Goal: Ask a question

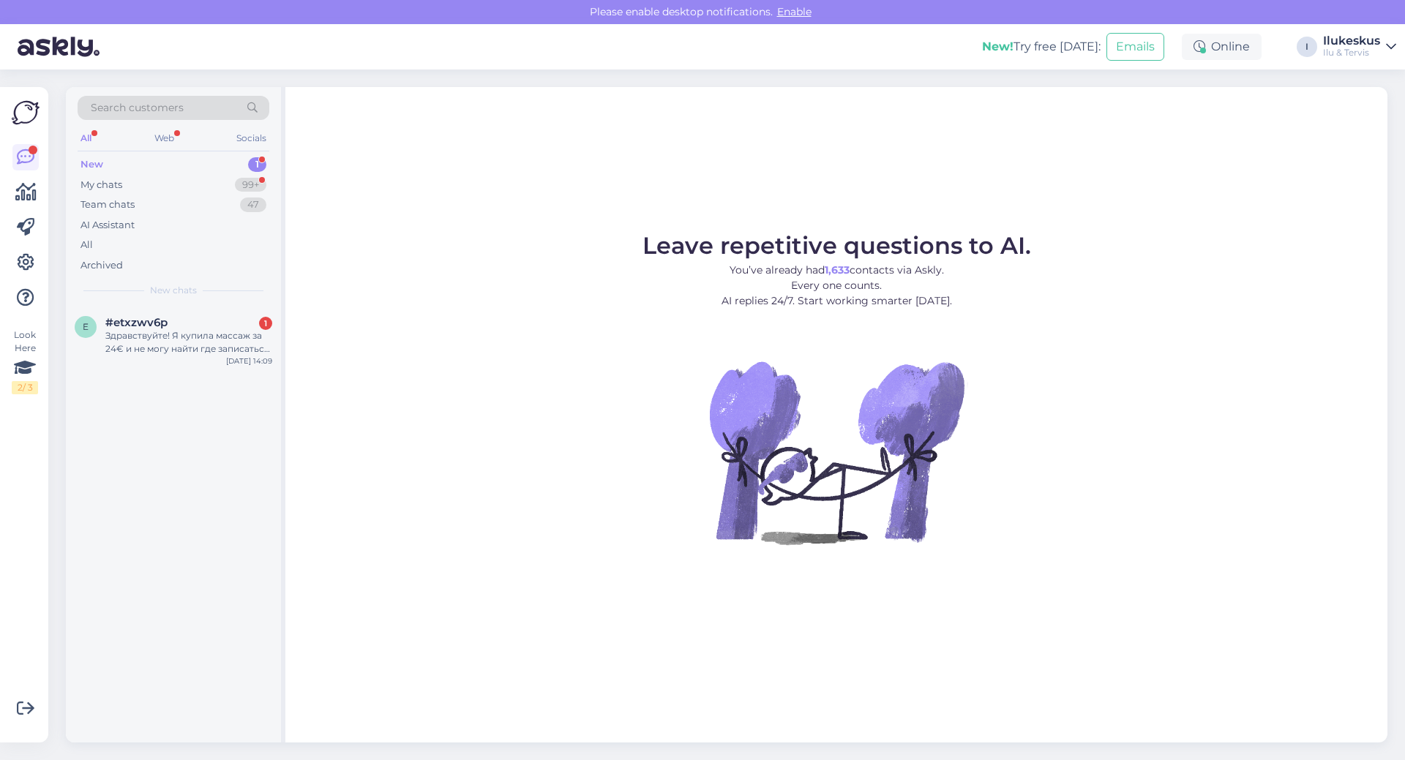
click at [191, 341] on div "Здравствуйте! Я купила массаж за 24€ и не могу найти где записаться. Подскажите…" at bounding box center [188, 342] width 167 height 26
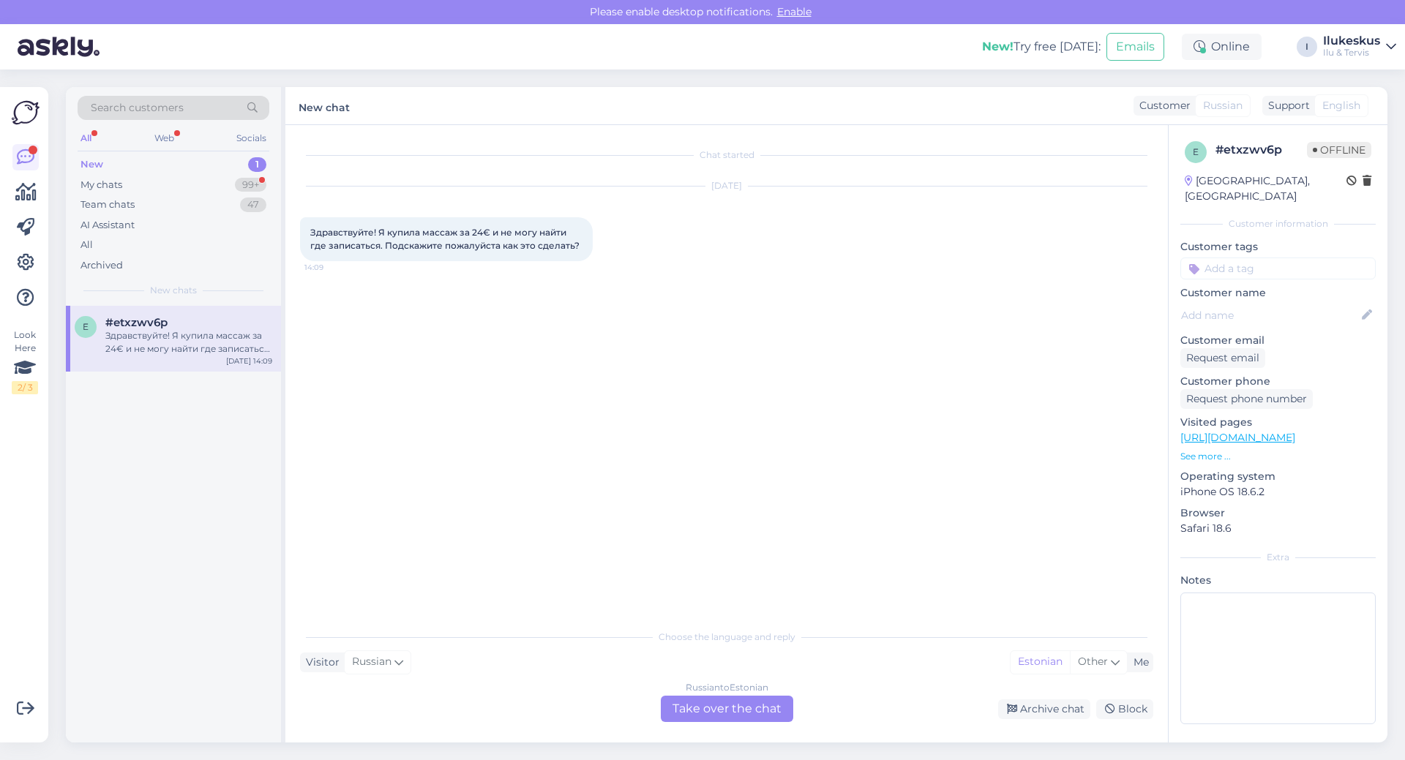
click at [716, 708] on div "Russian to Estonian Take over the chat" at bounding box center [727, 709] width 132 height 26
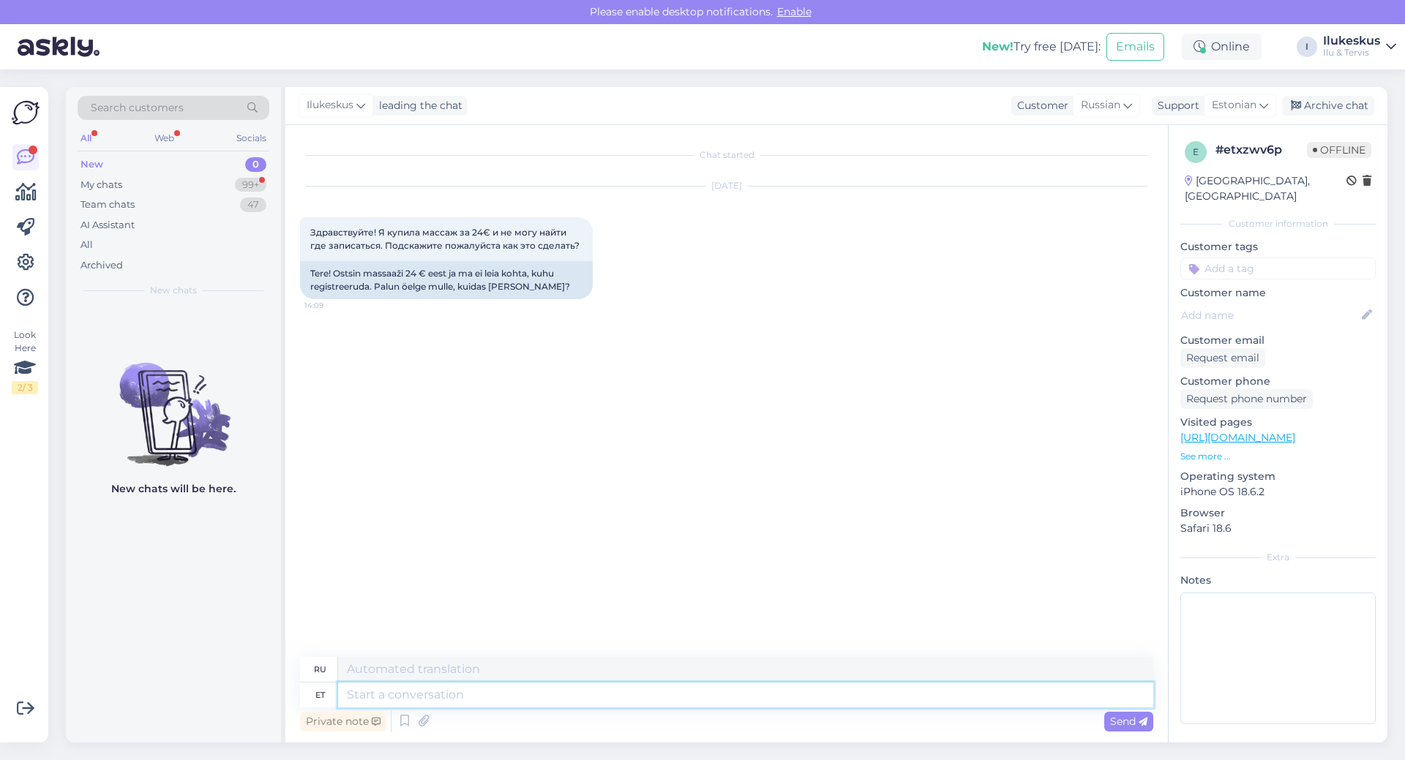
click at [359, 694] on textarea at bounding box center [745, 695] width 815 height 25
type textarea "Palun"
type textarea "Пожалуйста"
type textarea "Palun saatke e mail: wellness@"
type textarea "Пожалуйста, отправьте электронное письмо по адресу: wellness@"
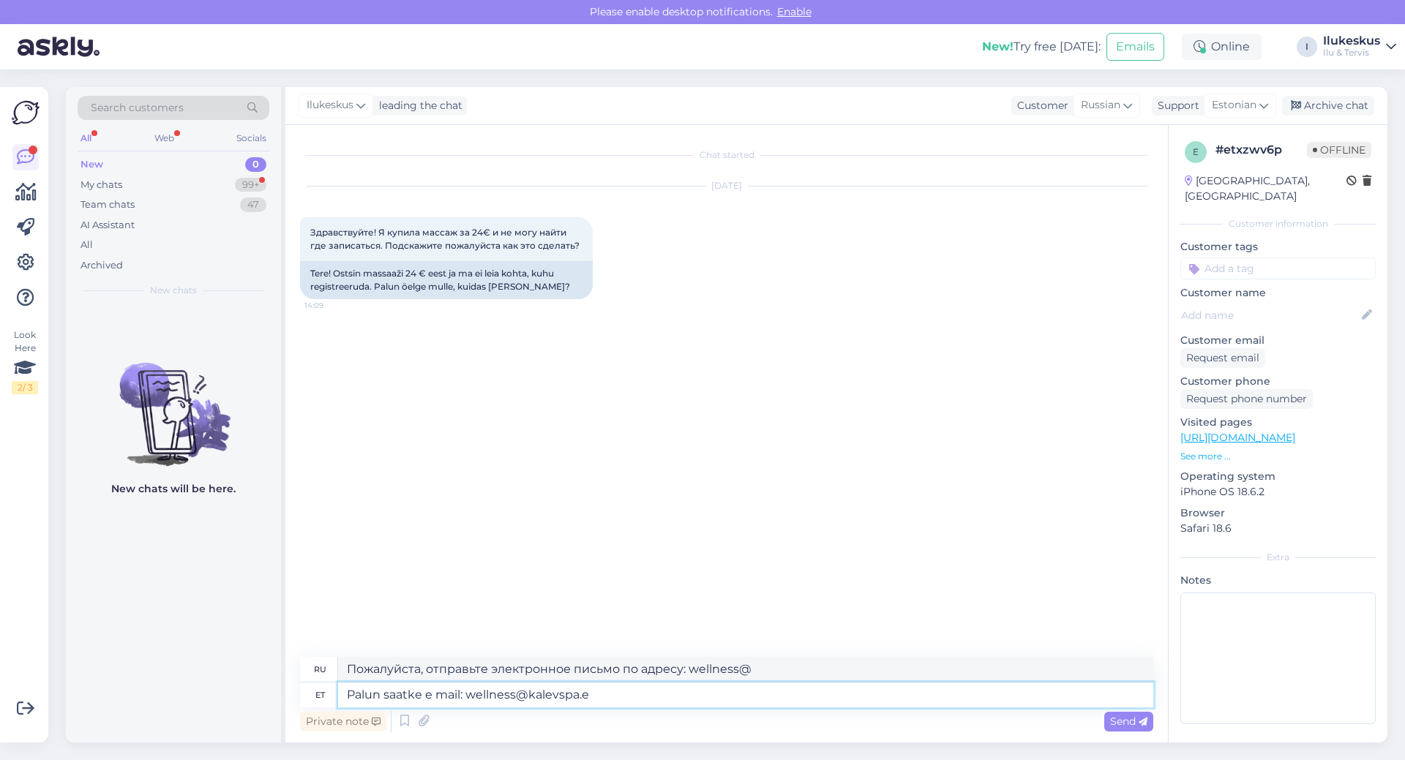
type textarea "Palun saatke e mail: [EMAIL_ADDRESS][DOMAIN_NAME]"
type textarea "Пожалуйста, отправьте электронное письмо по адресу: [EMAIL_ADDRESS][DOMAIN_NAME]"
type textarea "Palun saatke e mail: [EMAIL_ADDRESS][DOMAIN_NAME]"
click at [1120, 716] on span "Send" at bounding box center [1128, 721] width 37 height 13
